Goal: Check status: Check status

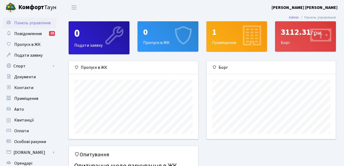
scroll to position [78, 129]
click at [286, 45] on div "3112.31 грн. Борг" at bounding box center [305, 37] width 60 height 30
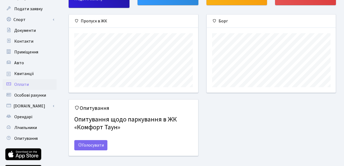
scroll to position [48, 0]
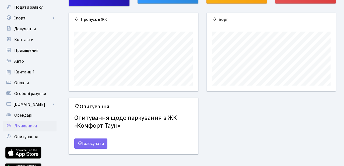
click at [29, 127] on span "Лічильники" at bounding box center [25, 126] width 23 height 6
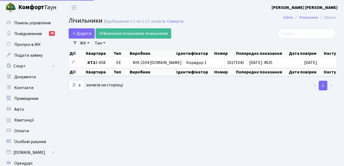
select select "25"
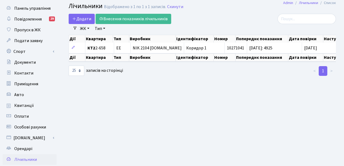
scroll to position [14, 0]
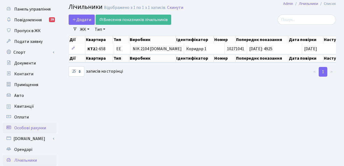
click at [32, 129] on span "Особові рахунки" at bounding box center [30, 128] width 32 height 6
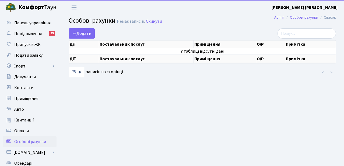
select select "25"
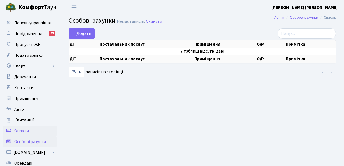
click at [26, 130] on span "Оплати" at bounding box center [21, 131] width 15 height 6
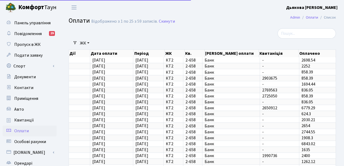
select select "25"
click at [34, 120] on link "Квитанції" at bounding box center [30, 119] width 54 height 11
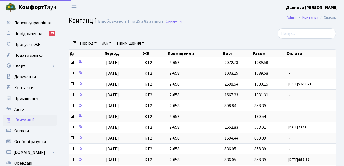
select select "25"
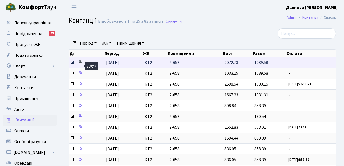
click at [79, 64] on icon at bounding box center [80, 62] width 4 height 4
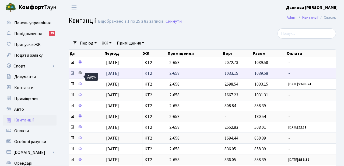
click at [80, 75] on icon at bounding box center [80, 73] width 4 height 4
